Goal: Task Accomplishment & Management: Complete application form

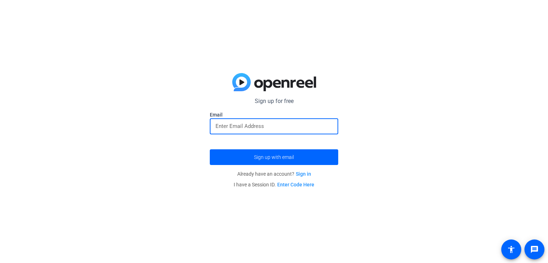
click at [265, 128] on input "email" at bounding box center [273, 126] width 117 height 9
type input "a"
type input "[EMAIL_ADDRESS][DOMAIN_NAME]"
click at [210, 149] on button "Sign up with email" at bounding box center [274, 157] width 128 height 16
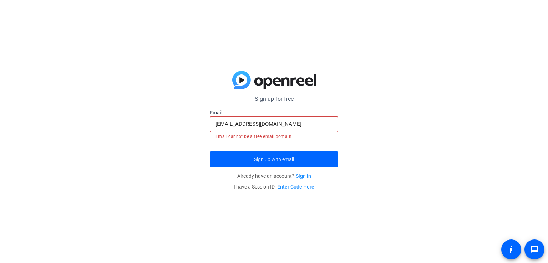
click at [282, 124] on input "[EMAIL_ADDRESS][DOMAIN_NAME]" at bounding box center [273, 124] width 117 height 9
click at [210, 152] on button "Sign up with email" at bounding box center [274, 160] width 128 height 16
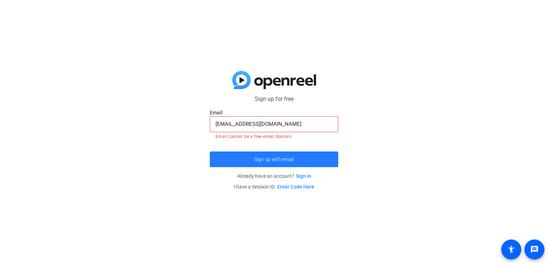
click at [281, 159] on span "Sign up with email" at bounding box center [274, 159] width 40 height 0
click at [279, 159] on span "Sign up with email" at bounding box center [274, 159] width 40 height 0
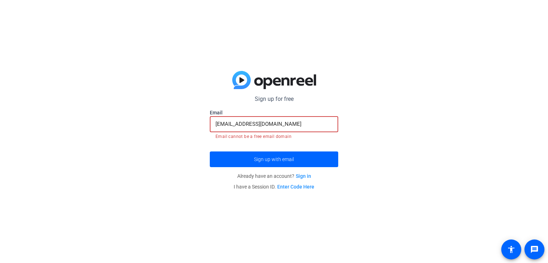
drag, startPoint x: 271, startPoint y: 125, endPoint x: 75, endPoint y: 59, distance: 206.6
click at [130, 98] on div "Sign up for free Email [EMAIL_ADDRESS][DOMAIN_NAME] Email cannot be a free emai…" at bounding box center [274, 131] width 548 height 263
